Goal: Task Accomplishment & Management: Use online tool/utility

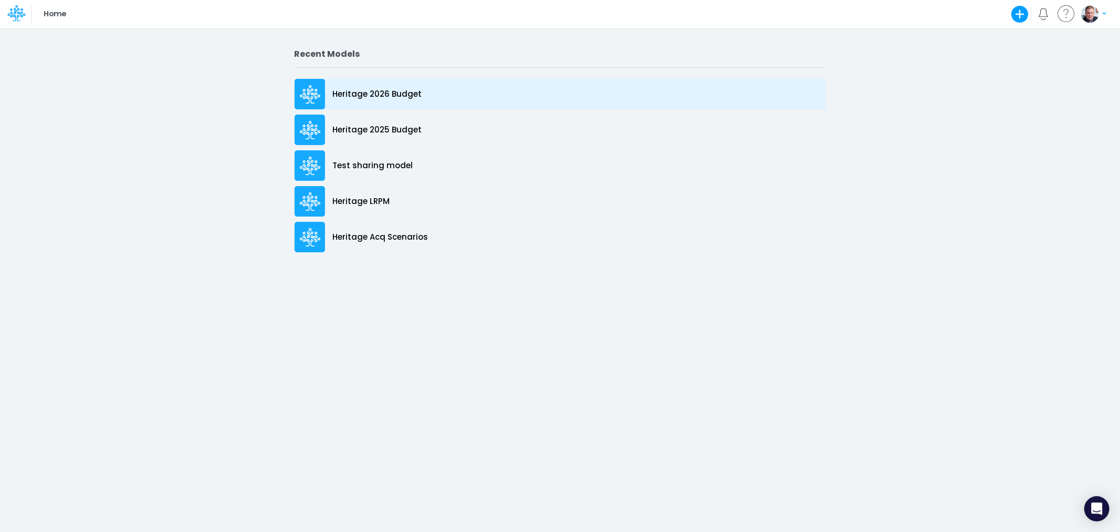
click at [375, 97] on p "Heritage 2026 Budget" at bounding box center [377, 94] width 89 height 12
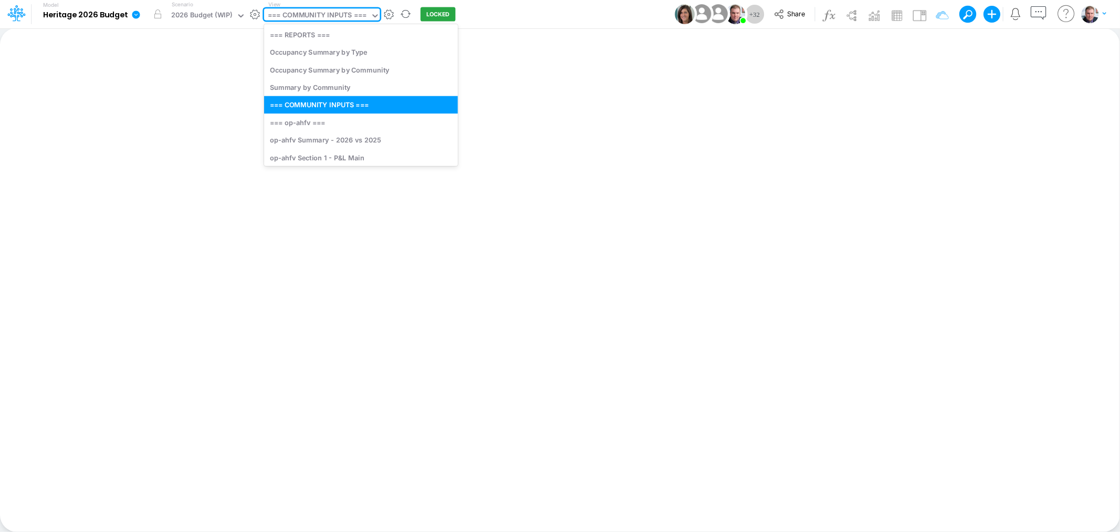
click at [282, 18] on div "=== COMMUNITY INPUTS ===" at bounding box center [317, 16] width 99 height 12
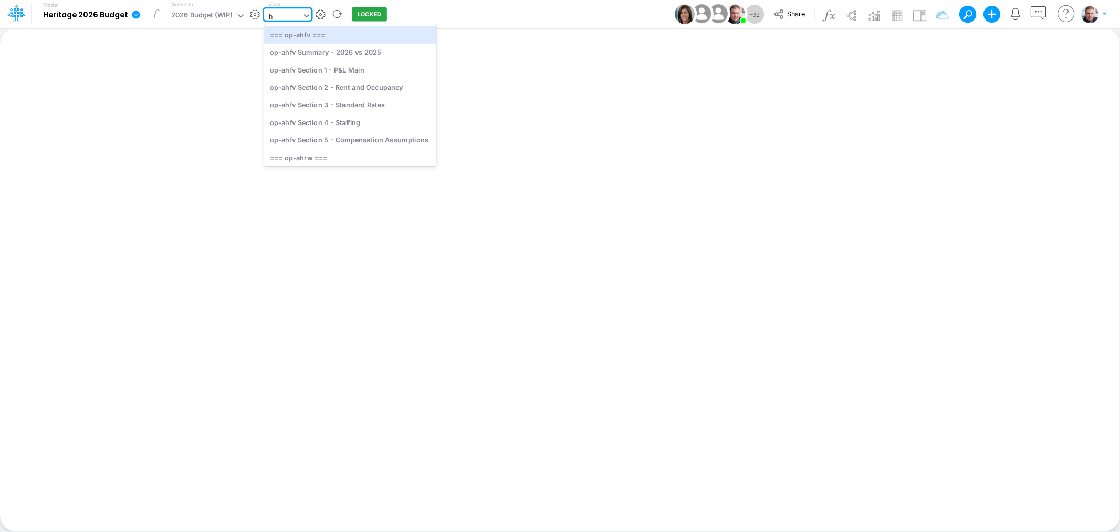
type input "hr"
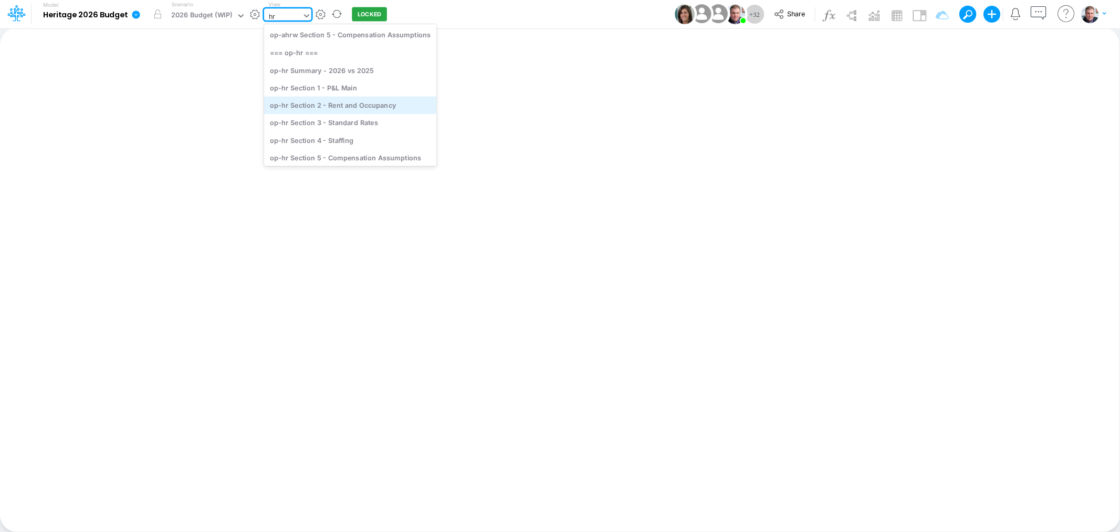
click at [355, 108] on div "op-hr Section 2 - Rent and Occupancy" at bounding box center [350, 104] width 172 height 17
